Goal: Transaction & Acquisition: Purchase product/service

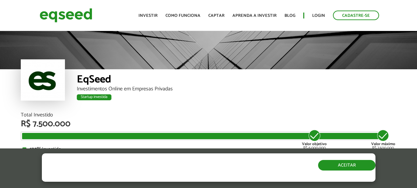
click at [346, 168] on button "Aceitar" at bounding box center [346, 165] width 57 height 11
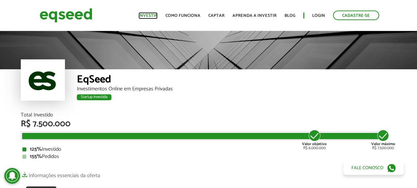
click at [153, 16] on link "Investir" at bounding box center [147, 16] width 19 height 4
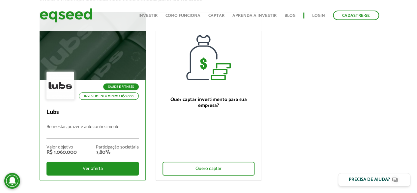
scroll to position [66, 0]
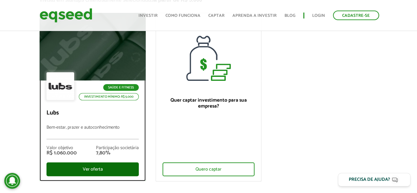
click at [107, 172] on div "Ver oferta" at bounding box center [92, 169] width 92 height 14
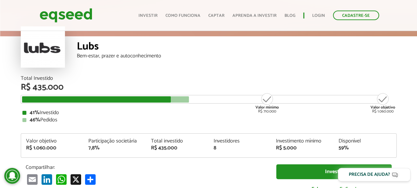
click at [260, 59] on div "Lubs Bem-estar, prazer e autoconhecimento" at bounding box center [236, 56] width 319 height 40
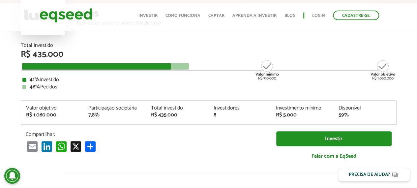
scroll to position [33, 0]
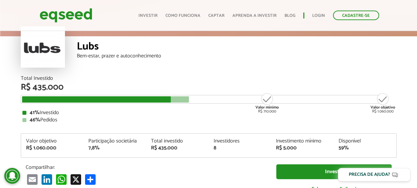
click at [264, 67] on div "Lubs Bem-estar, prazer e autoconhecimento" at bounding box center [236, 56] width 319 height 40
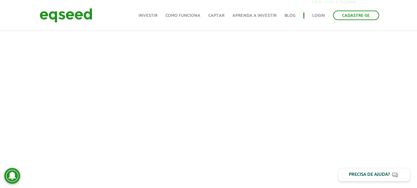
scroll to position [296, 0]
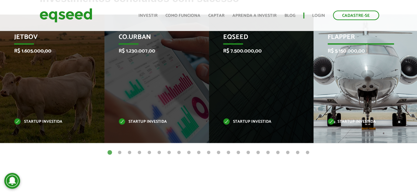
scroll to position [231, 0]
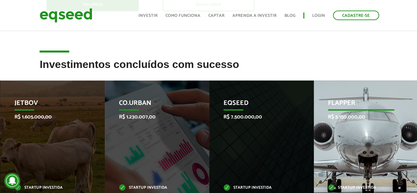
click at [357, 124] on div "Flapper R$ 5.150.000,00 Startup investida" at bounding box center [361, 144] width 95 height 128
click at [364, 189] on p "Startup investida" at bounding box center [360, 188] width 66 height 4
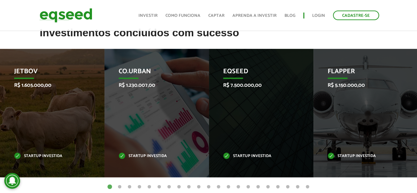
scroll to position [329, 0]
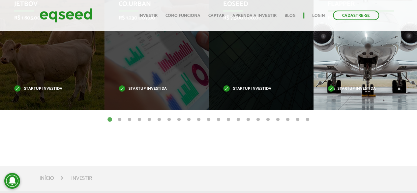
click at [368, 65] on div "Flapper R$ 5.150.000,00 Startup investida" at bounding box center [360, 46] width 95 height 128
drag, startPoint x: 368, startPoint y: 61, endPoint x: 317, endPoint y: 92, distance: 60.2
click at [357, 55] on div "Flapper R$ 5.150.000,00 Startup investida" at bounding box center [360, 46] width 95 height 128
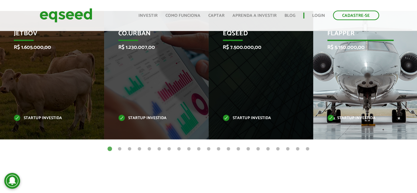
scroll to position [263, 0]
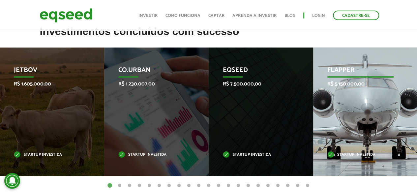
click at [345, 70] on p "Flapper" at bounding box center [360, 71] width 66 height 11
click at [348, 83] on p "R$ 5.150.000,00" at bounding box center [360, 84] width 66 height 6
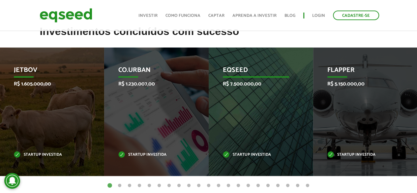
click at [238, 69] on p "EqSeed" at bounding box center [256, 71] width 66 height 11
click at [239, 88] on div "EqSeed R$ 7.500.000,00 Startup investida" at bounding box center [256, 111] width 95 height 128
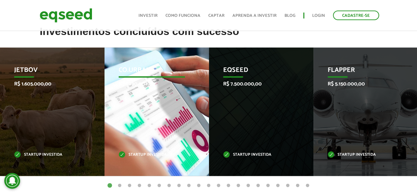
click at [150, 156] on p "Startup investida" at bounding box center [152, 155] width 66 height 4
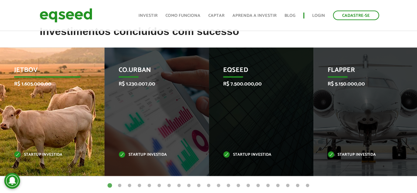
drag, startPoint x: 238, startPoint y: 113, endPoint x: 60, endPoint y: 123, distance: 179.1
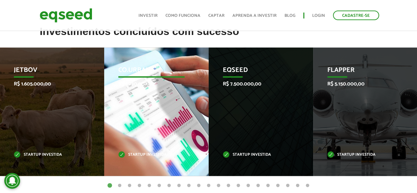
drag, startPoint x: 272, startPoint y: 134, endPoint x: 176, endPoint y: 147, distance: 97.4
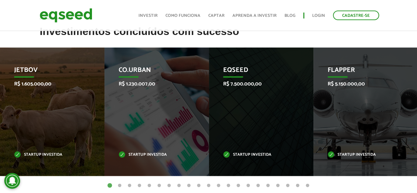
click at [122, 183] on button "2" at bounding box center [119, 185] width 7 height 7
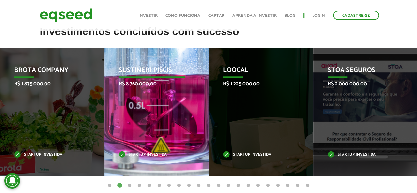
click at [141, 72] on p "Sustineri Piscis" at bounding box center [152, 71] width 66 height 11
drag, startPoint x: 152, startPoint y: 86, endPoint x: 161, endPoint y: 89, distance: 9.1
click at [152, 86] on p "R$ 8.760.000,00" at bounding box center [152, 84] width 66 height 6
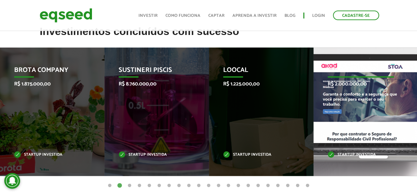
click at [333, 89] on div "STOA Seguros R$ 2.000.000,00 Startup investida" at bounding box center [360, 111] width 95 height 128
click at [355, 120] on div "STOA Seguros R$ 2.000.000,00 Startup investida" at bounding box center [360, 111] width 95 height 128
click at [359, 154] on p "Startup investida" at bounding box center [360, 155] width 66 height 4
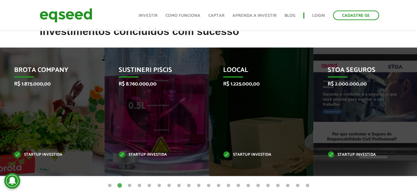
drag, startPoint x: 219, startPoint y: 126, endPoint x: 421, endPoint y: 120, distance: 202.0
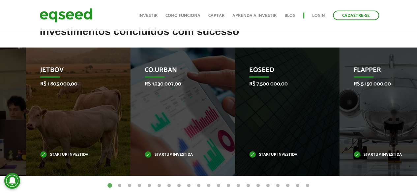
drag, startPoint x: 189, startPoint y: 129, endPoint x: 421, endPoint y: 114, distance: 232.7
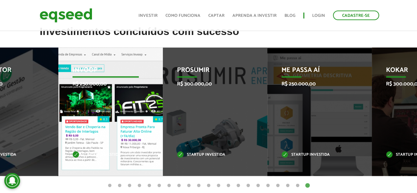
drag, startPoint x: 47, startPoint y: 123, endPoint x: 375, endPoint y: 107, distance: 328.8
click at [153, 108] on div "Invoop R$ 250.000,00 Startup investida" at bounding box center [105, 111] width 95 height 128
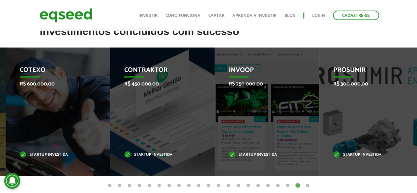
drag, startPoint x: 93, startPoint y: 115, endPoint x: 272, endPoint y: 106, distance: 179.1
click at [205, 108] on div "Contraktor R$ 450.000,00 Startup investida" at bounding box center [157, 111] width 95 height 128
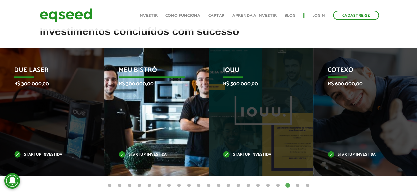
drag, startPoint x: 146, startPoint y: 106, endPoint x: 147, endPoint y: 100, distance: 6.6
click at [147, 106] on div "Meu Bistrô R$ 300.000,00 Startup investida" at bounding box center [151, 111] width 95 height 128
click at [144, 67] on p "Meu Bistrô" at bounding box center [152, 71] width 66 height 11
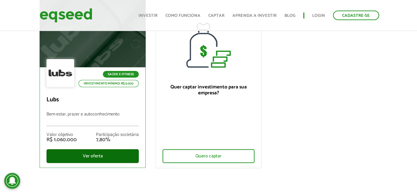
scroll to position [66, 0]
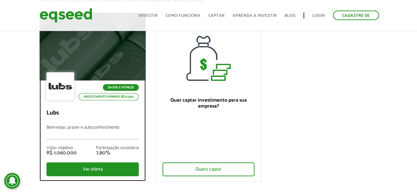
click at [111, 68] on div at bounding box center [92, 46] width 127 height 81
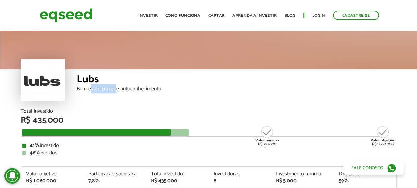
drag, startPoint x: 91, startPoint y: 93, endPoint x: 116, endPoint y: 93, distance: 25.4
click at [116, 93] on div "Lubs Bem-estar, prazer e autoconhecimento" at bounding box center [236, 89] width 319 height 40
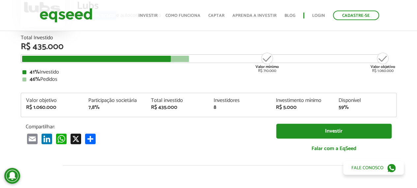
scroll to position [33, 0]
